Goal: Information Seeking & Learning: Learn about a topic

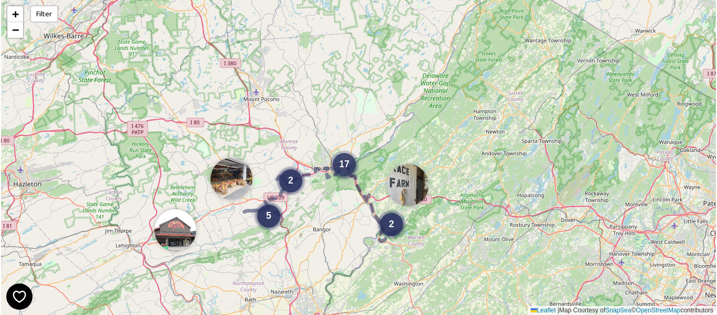
click at [349, 172] on div "17" at bounding box center [344, 164] width 23 height 23
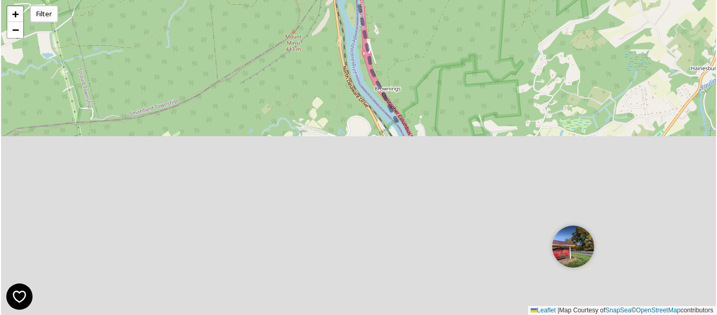
drag, startPoint x: 496, startPoint y: 227, endPoint x: 411, endPoint y: -40, distance: 280.5
click at [411, 0] on html "6 2 6 + − Leaflet | Map Courtesy of SnapSea © OpenStreetMap contributors Filter…" at bounding box center [358, 157] width 717 height 315
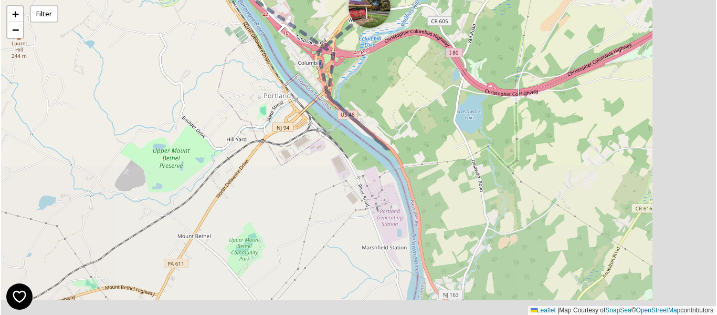
drag, startPoint x: 610, startPoint y: 197, endPoint x: 425, endPoint y: 0, distance: 269.7
click at [425, 0] on div "6 2 + − Leaflet | Map Courtesy of SnapSea © OpenStreetMap contributors" at bounding box center [358, 157] width 715 height 315
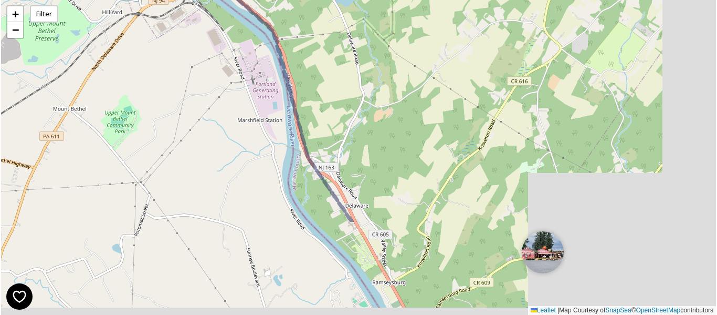
drag, startPoint x: 586, startPoint y: 218, endPoint x: 450, endPoint y: 71, distance: 200.3
click at [450, 71] on div "+ − Leaflet | Map Courtesy of SnapSea © OpenStreetMap contributors" at bounding box center [358, 157] width 715 height 315
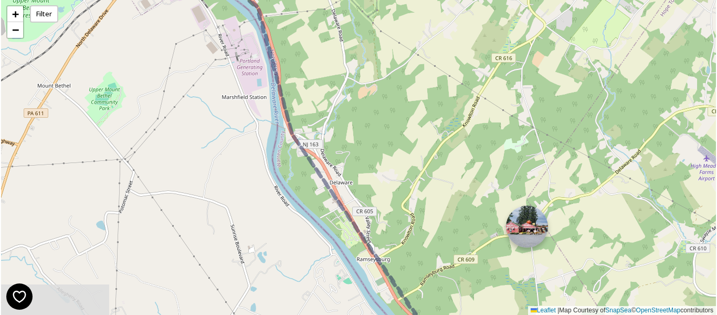
click at [526, 230] on img at bounding box center [527, 226] width 42 height 42
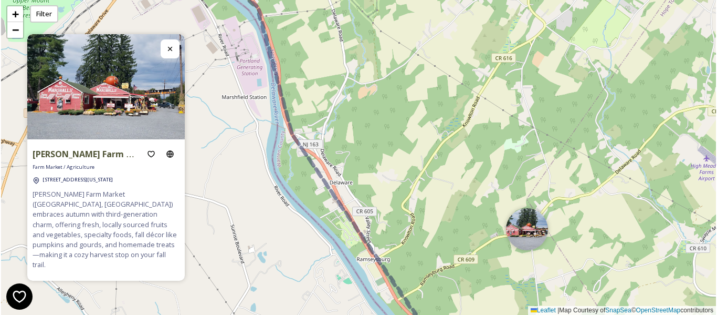
click at [171, 50] on icon at bounding box center [170, 49] width 8 height 8
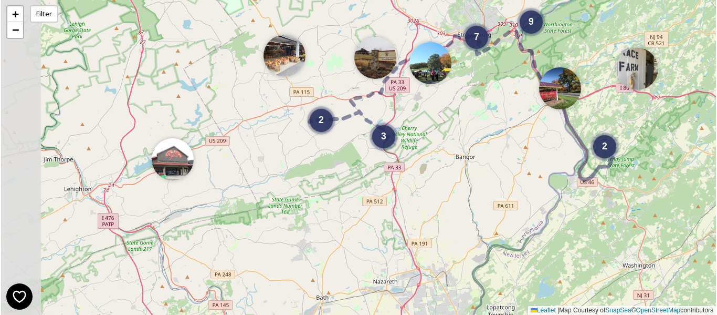
drag, startPoint x: 263, startPoint y: 142, endPoint x: 451, endPoint y: 140, distance: 188.5
click at [451, 140] on div "2 3 2 7 9 + − Leaflet | Map Courtesy of SnapSea © OpenStreetMap contributors" at bounding box center [358, 157] width 715 height 315
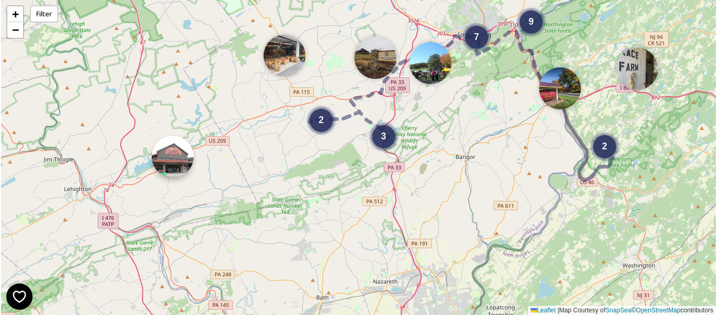
click at [176, 171] on img at bounding box center [173, 156] width 42 height 42
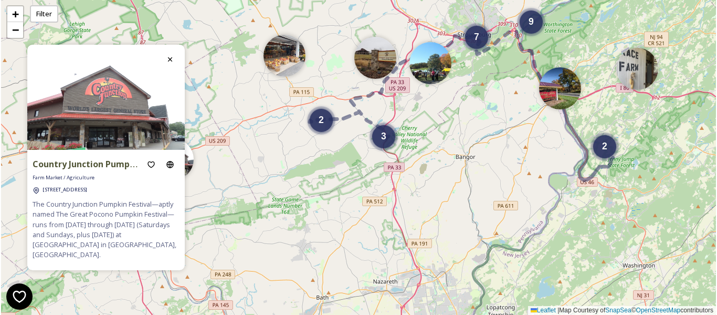
click at [296, 175] on div "9 2 3 7 2 + − Leaflet | Map Courtesy of SnapSea © OpenStreetMap contributors" at bounding box center [358, 157] width 715 height 315
click at [382, 145] on div "3" at bounding box center [383, 133] width 23 height 23
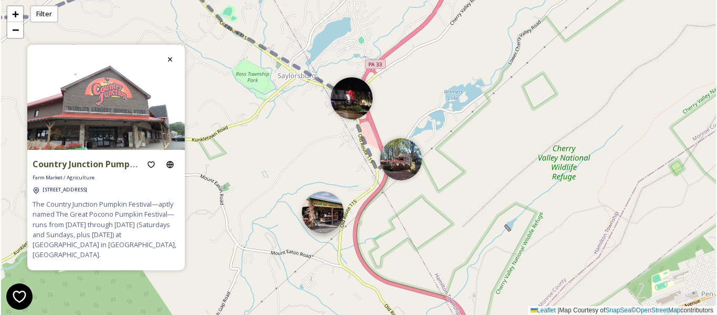
click at [331, 219] on img at bounding box center [323, 212] width 42 height 42
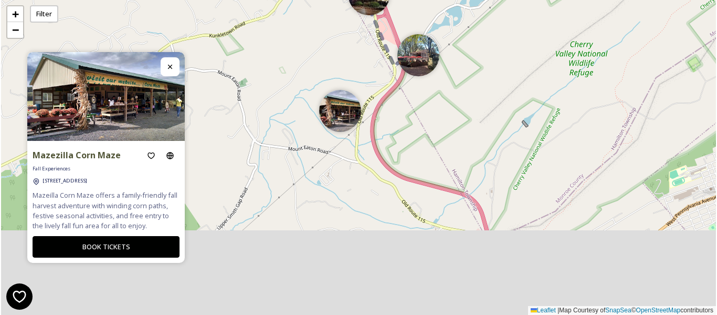
drag, startPoint x: 247, startPoint y: 238, endPoint x: 264, endPoint y: 108, distance: 130.8
click at [264, 108] on div "+ − Leaflet | Map Courtesy of SnapSea © OpenStreetMap contributors" at bounding box center [358, 157] width 715 height 315
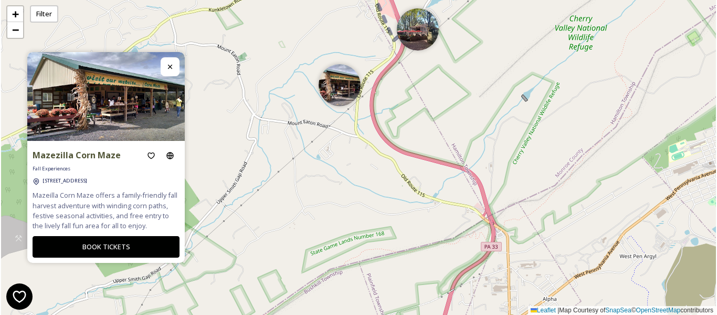
click at [172, 67] on icon at bounding box center [170, 66] width 8 height 8
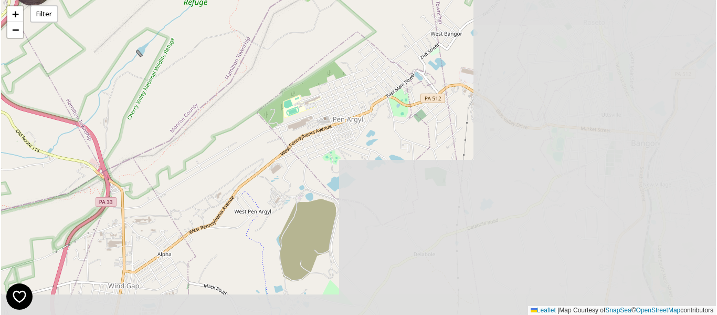
drag, startPoint x: 638, startPoint y: 144, endPoint x: 194, endPoint y: 99, distance: 447.0
click at [194, 99] on div "+ − Leaflet | Map Courtesy of SnapSea © OpenStreetMap contributors" at bounding box center [358, 157] width 715 height 315
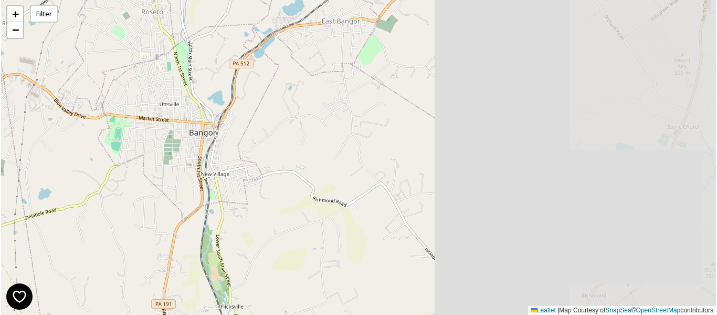
drag, startPoint x: 563, startPoint y: 138, endPoint x: 193, endPoint y: 131, distance: 370.8
click at [193, 131] on div "+ − Leaflet | Map Courtesy of SnapSea © OpenStreetMap contributors" at bounding box center [358, 157] width 715 height 315
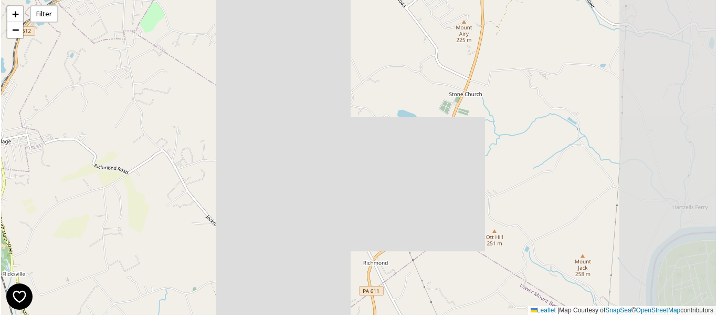
drag, startPoint x: 484, startPoint y: 140, endPoint x: 265, endPoint y: 106, distance: 222.0
click at [265, 106] on div "+ − Leaflet | Map Courtesy of SnapSea © OpenStreetMap contributors" at bounding box center [358, 157] width 715 height 315
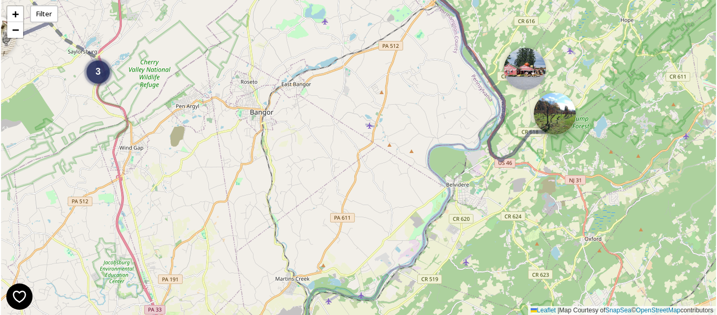
click at [567, 122] on img at bounding box center [555, 113] width 42 height 42
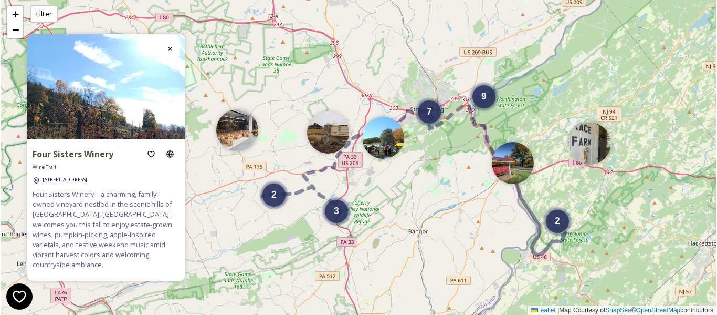
drag, startPoint x: 367, startPoint y: 192, endPoint x: 466, endPoint y: 264, distance: 122.3
click at [466, 264] on div "2 3 2 7 9 + − Leaflet | Map Courtesy of SnapSea © OpenStreetMap contributors" at bounding box center [358, 157] width 715 height 315
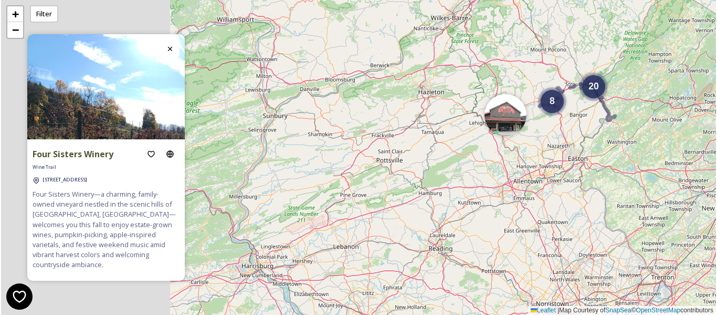
drag, startPoint x: 399, startPoint y: 228, endPoint x: 698, endPoint y: 122, distance: 317.5
click at [698, 122] on div "8 20 + − Leaflet | Map Courtesy of SnapSea © OpenStreetMap contributors" at bounding box center [358, 157] width 715 height 315
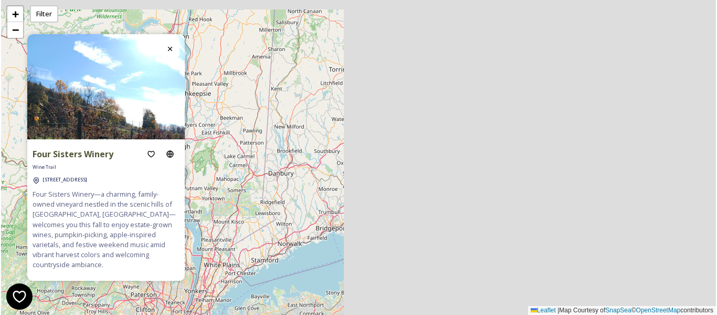
drag, startPoint x: 569, startPoint y: 133, endPoint x: 175, endPoint y: 248, distance: 410.6
click at [175, 248] on div "Four Sisters Winery Wine Trail [STREET_ADDRESS] Four Sisters Winery—a charming,…" at bounding box center [358, 157] width 715 height 315
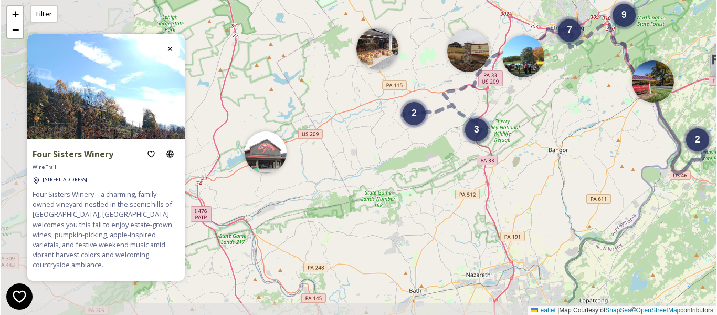
drag, startPoint x: 321, startPoint y: 244, endPoint x: 482, endPoint y: 189, distance: 170.2
click at [482, 189] on div "2 3 2 7 9 + − Leaflet | Map Courtesy of SnapSea © OpenStreetMap contributors" at bounding box center [358, 157] width 715 height 315
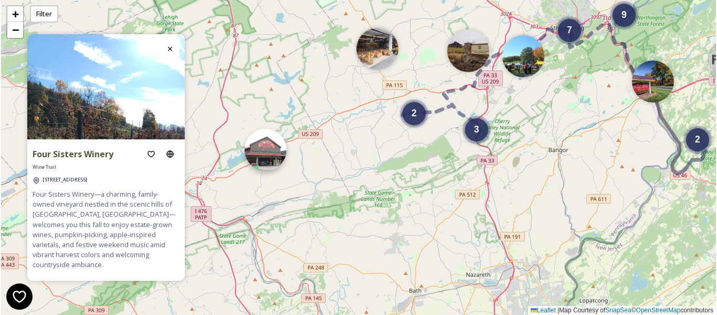
click at [255, 156] on img at bounding box center [266, 150] width 42 height 42
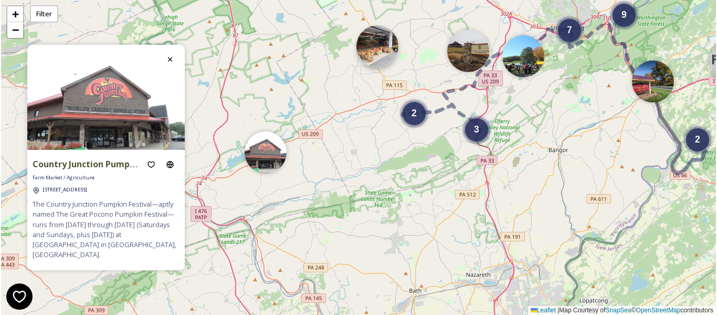
click at [389, 54] on img at bounding box center [378, 46] width 42 height 42
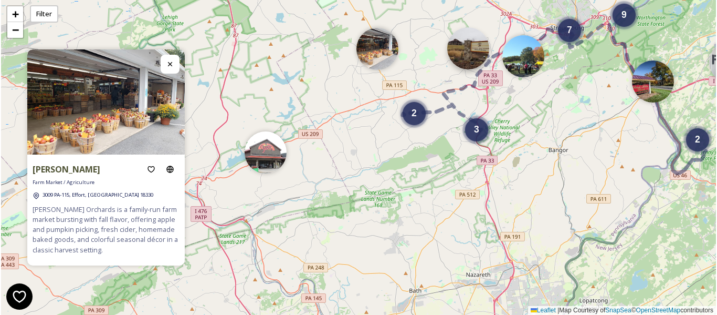
click at [473, 36] on img at bounding box center [468, 48] width 42 height 42
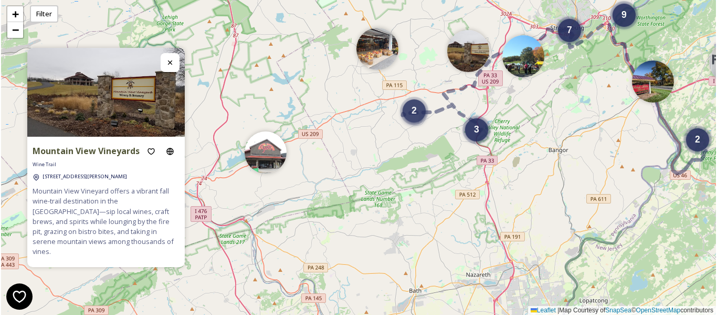
click at [413, 118] on div "2" at bounding box center [414, 110] width 23 height 23
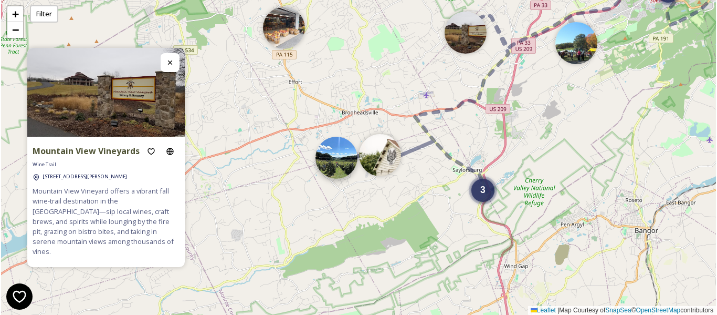
click at [339, 162] on img at bounding box center [337, 158] width 42 height 42
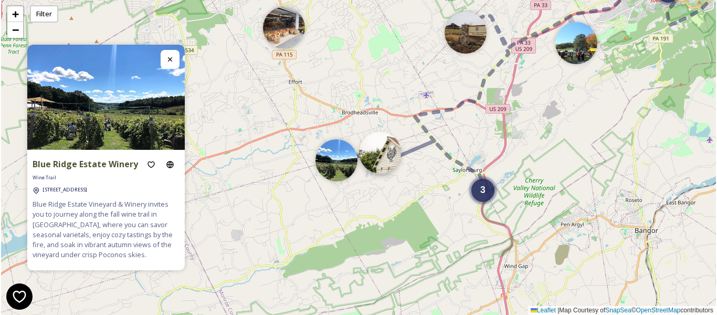
click at [381, 151] on img at bounding box center [380, 152] width 42 height 42
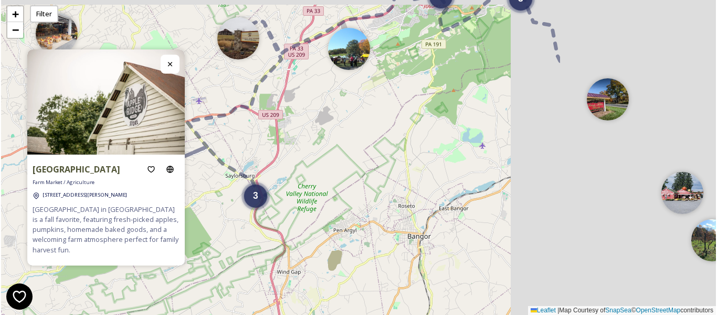
drag, startPoint x: 581, startPoint y: 118, endPoint x: 349, endPoint y: 123, distance: 232.1
click at [349, 123] on div "6 3 3 7 + − Leaflet | Map Courtesy of SnapSea © OpenStreetMap contributors" at bounding box center [358, 157] width 715 height 315
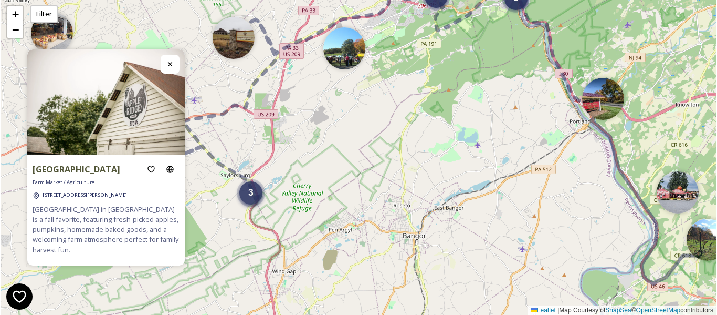
click at [254, 198] on div "3" at bounding box center [250, 192] width 23 height 23
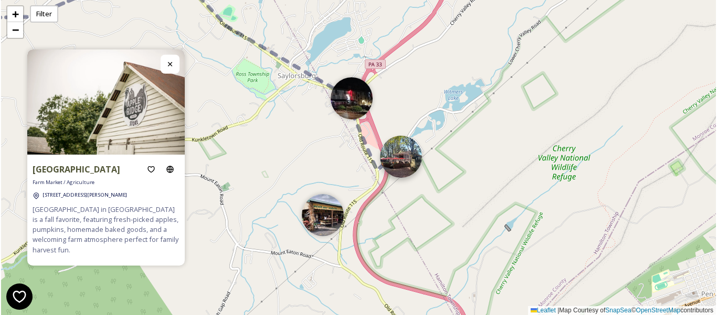
click at [408, 167] on img at bounding box center [401, 156] width 42 height 42
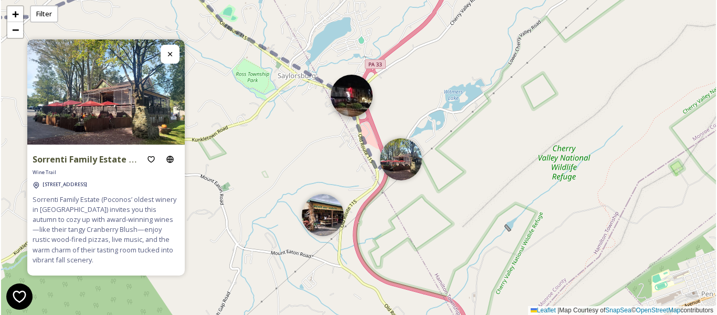
click at [357, 96] on img at bounding box center [352, 96] width 42 height 42
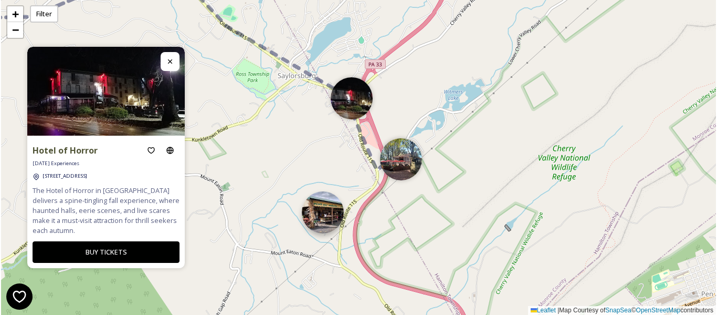
click at [331, 215] on img at bounding box center [323, 212] width 42 height 42
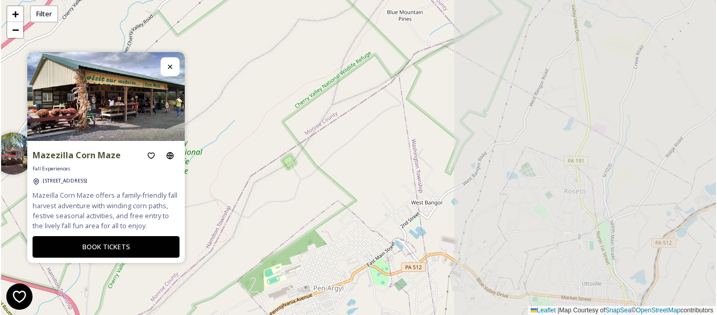
drag, startPoint x: 599, startPoint y: 129, endPoint x: 139, endPoint y: 149, distance: 460.9
click at [137, 149] on div "Mazezilla Corn Maze Fall Experiences [STREET_ADDRESS][GEOGRAPHIC_DATA] offers a…" at bounding box center [358, 157] width 715 height 315
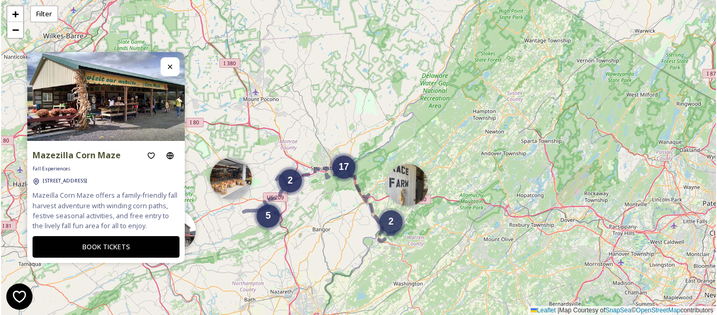
click at [394, 224] on div "2" at bounding box center [391, 221] width 23 height 23
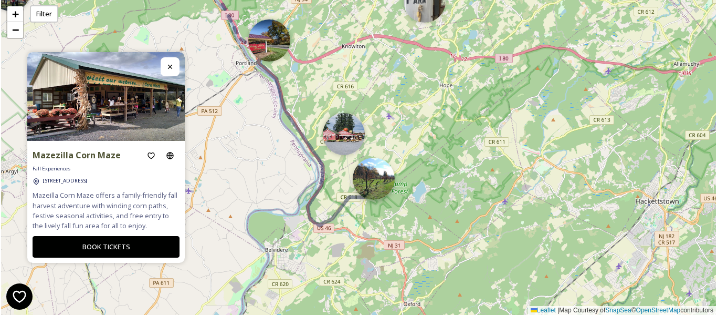
click at [378, 179] on img at bounding box center [374, 179] width 42 height 42
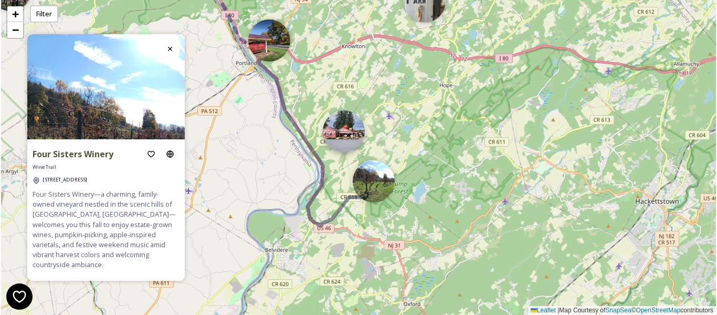
click at [349, 128] on img at bounding box center [344, 131] width 42 height 42
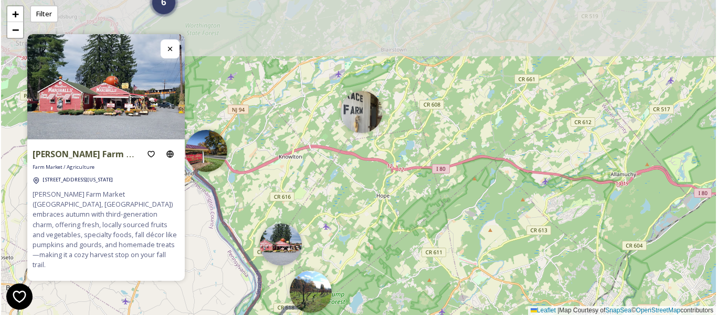
drag, startPoint x: 410, startPoint y: 91, endPoint x: 347, endPoint y: 202, distance: 127.0
click at [347, 202] on div "6 3 3 7 + − Leaflet | Map Courtesy of SnapSea © OpenStreetMap contributors" at bounding box center [358, 157] width 715 height 315
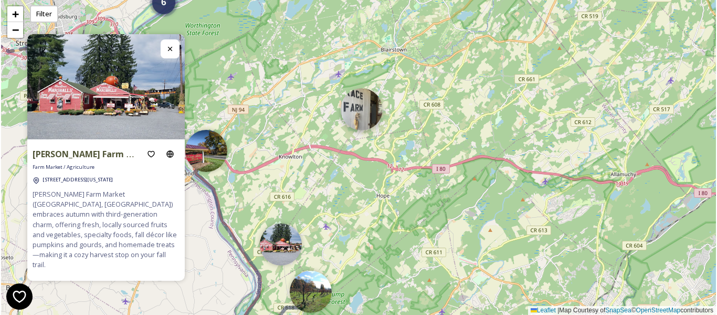
click at [364, 105] on img at bounding box center [362, 109] width 42 height 42
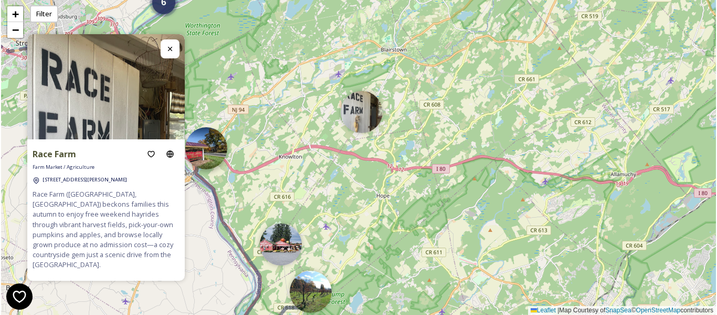
click at [221, 143] on img at bounding box center [206, 148] width 42 height 42
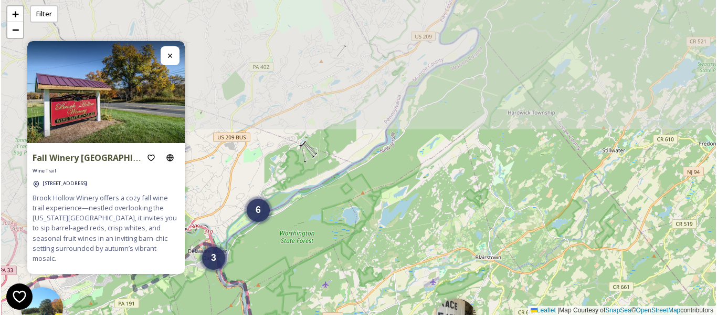
drag, startPoint x: 280, startPoint y: 90, endPoint x: 374, endPoint y: 297, distance: 227.9
click at [374, 297] on div "6 3 3 7 + − Leaflet | Map Courtesy of SnapSea © OpenStreetMap contributors" at bounding box center [358, 157] width 715 height 315
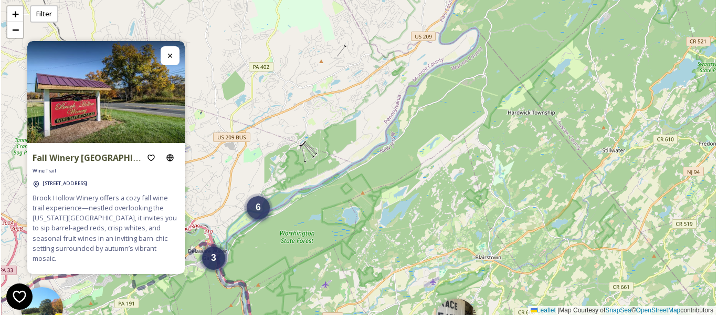
click at [260, 204] on span "6" at bounding box center [258, 207] width 5 height 11
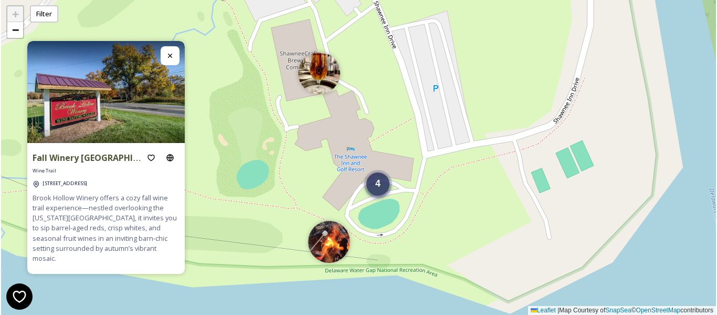
click at [374, 192] on div "4" at bounding box center [377, 183] width 23 height 23
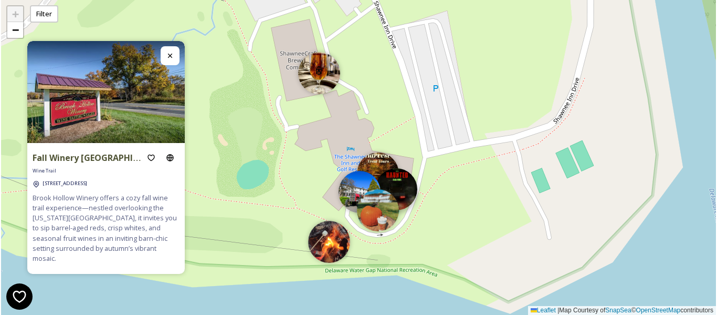
click at [400, 188] on img at bounding box center [396, 189] width 42 height 42
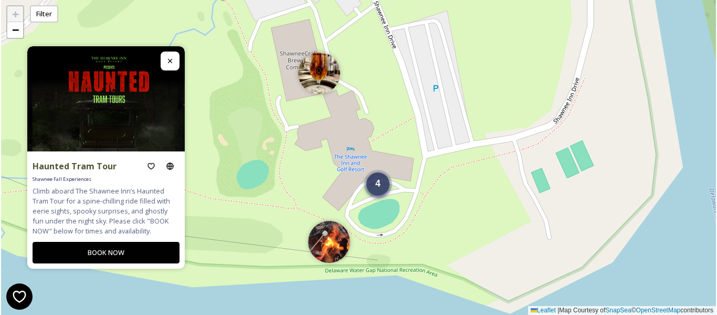
click at [378, 195] on div "4" at bounding box center [377, 183] width 23 height 23
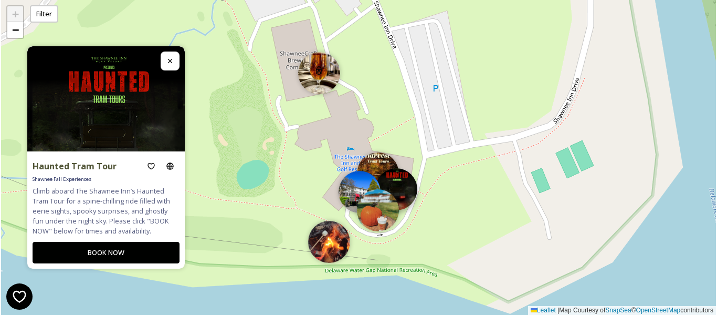
click at [401, 182] on img at bounding box center [396, 189] width 42 height 42
click at [379, 205] on img at bounding box center [378, 207] width 42 height 42
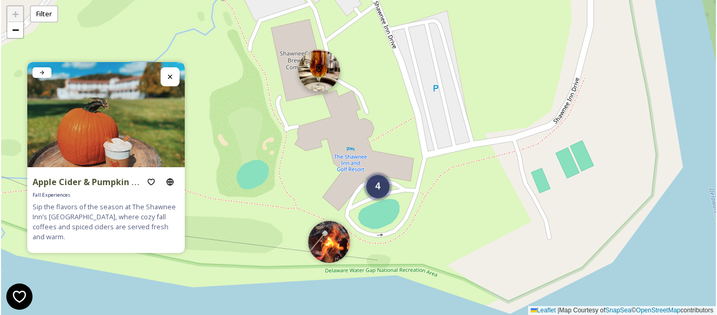
click at [321, 69] on img at bounding box center [319, 70] width 42 height 42
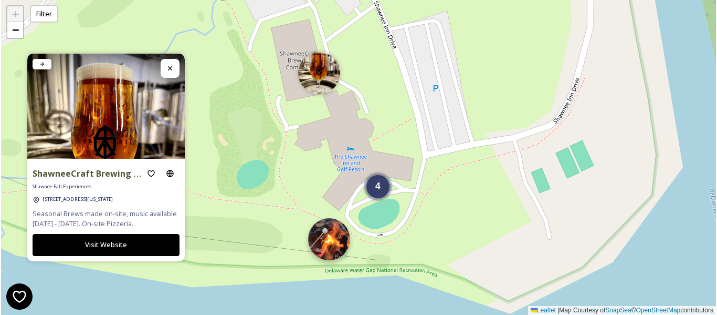
click at [329, 246] on img at bounding box center [329, 239] width 42 height 42
